Goal: Download file/media

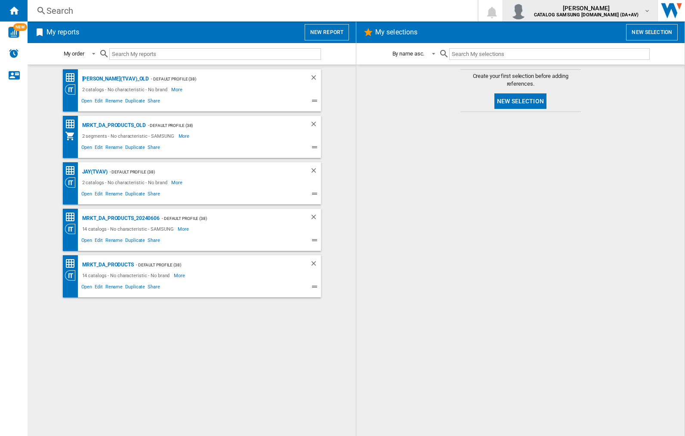
click at [527, 11] on img "button" at bounding box center [518, 10] width 17 height 17
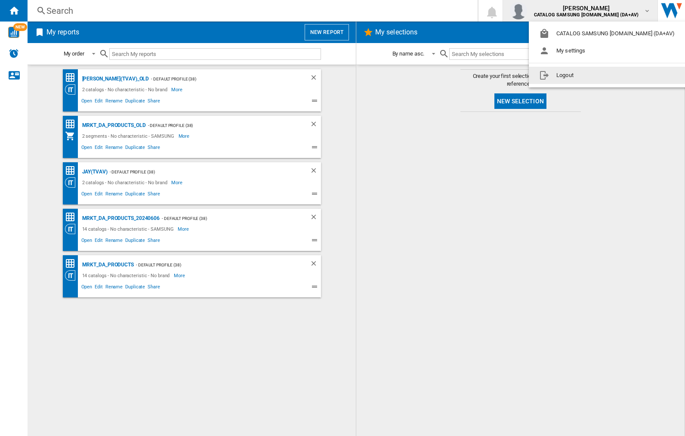
click at [595, 75] on button "Logout" at bounding box center [609, 75] width 160 height 17
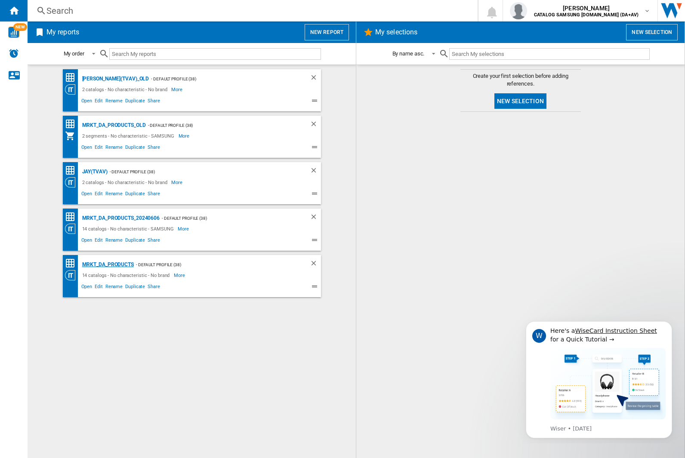
click at [108, 265] on div "MRKT_DA_PRODUCTS" at bounding box center [107, 264] width 54 height 11
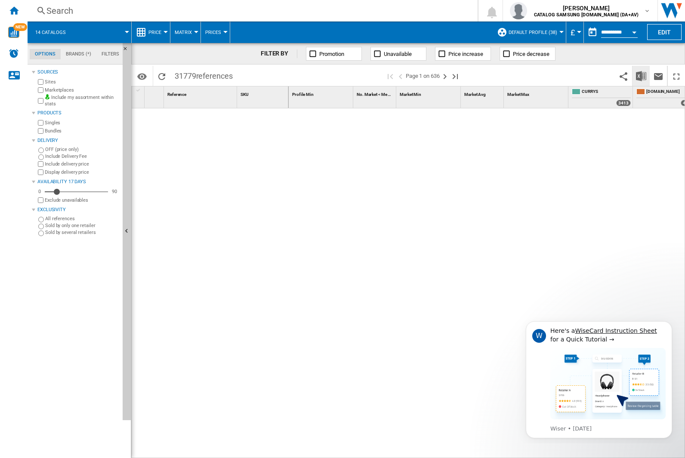
click at [641, 75] on img "Download in Excel" at bounding box center [641, 76] width 10 height 10
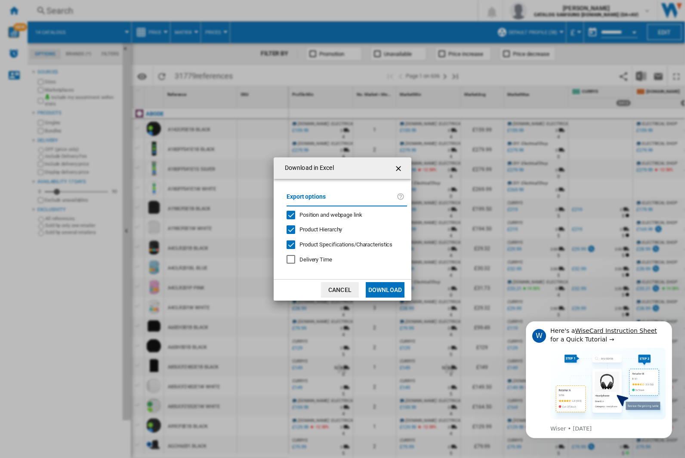
click at [325, 215] on span "Position and webpage link" at bounding box center [330, 215] width 63 height 6
click at [385, 290] on button "Download" at bounding box center [385, 289] width 39 height 15
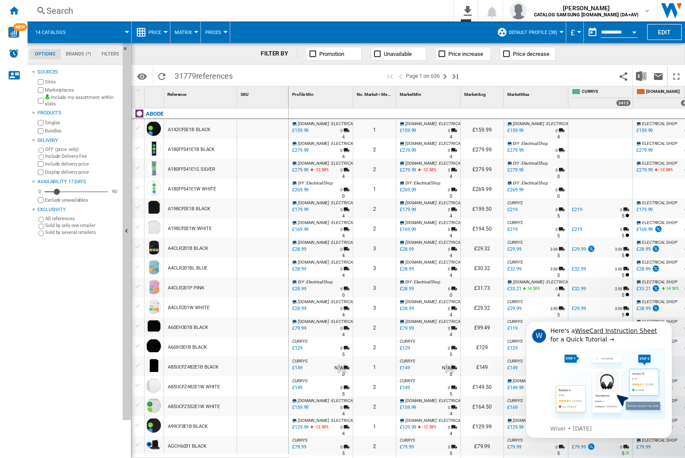
click at [627, 57] on div "FILTER BY Promotion Unavailable Price increase Price decrease" at bounding box center [408, 54] width 554 height 22
